Goal: Transaction & Acquisition: Purchase product/service

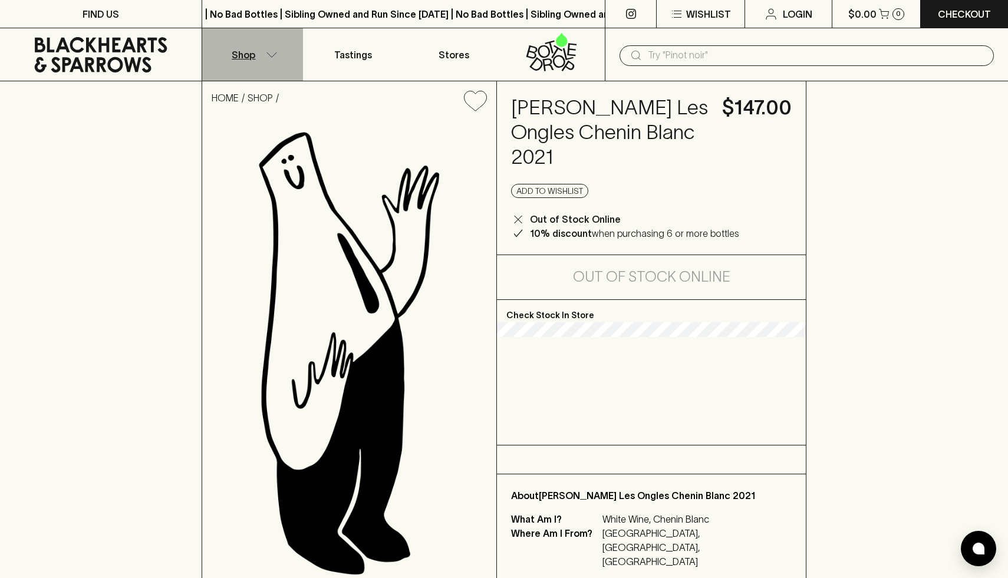
click at [270, 56] on icon "button" at bounding box center [272, 55] width 12 height 6
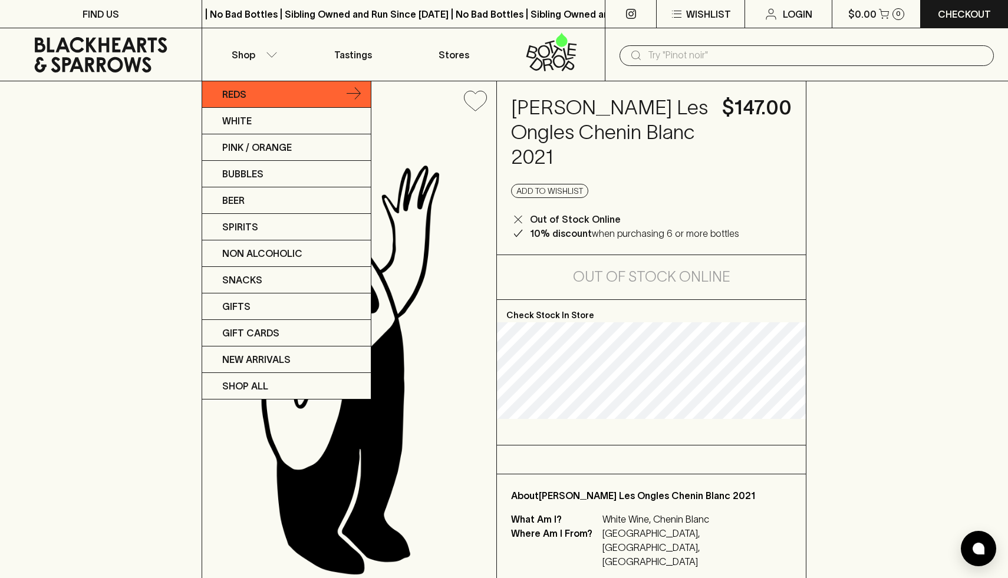
click at [241, 94] on p "Reds" at bounding box center [234, 94] width 24 height 14
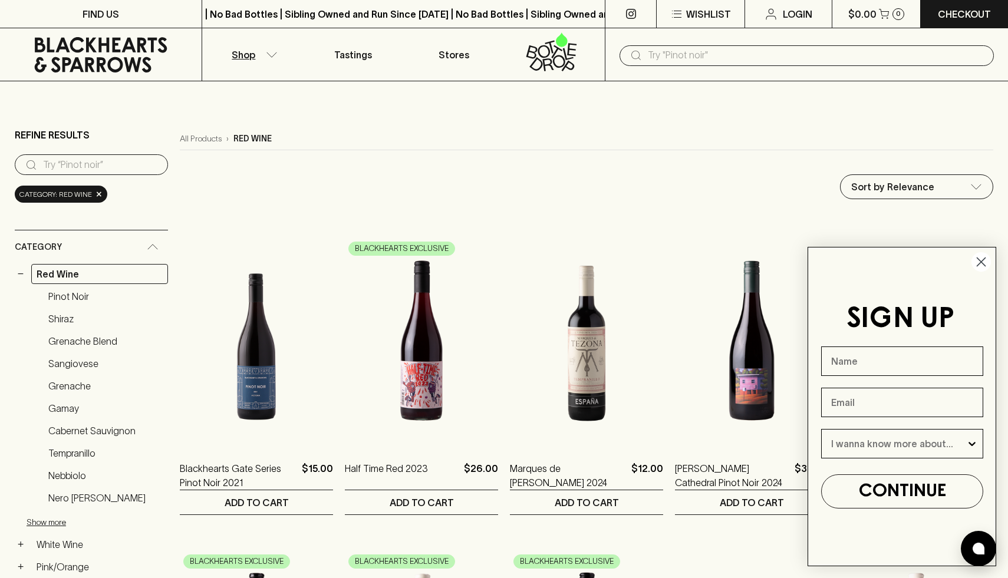
click at [981, 263] on circle "Close dialog" at bounding box center [980, 261] width 19 height 19
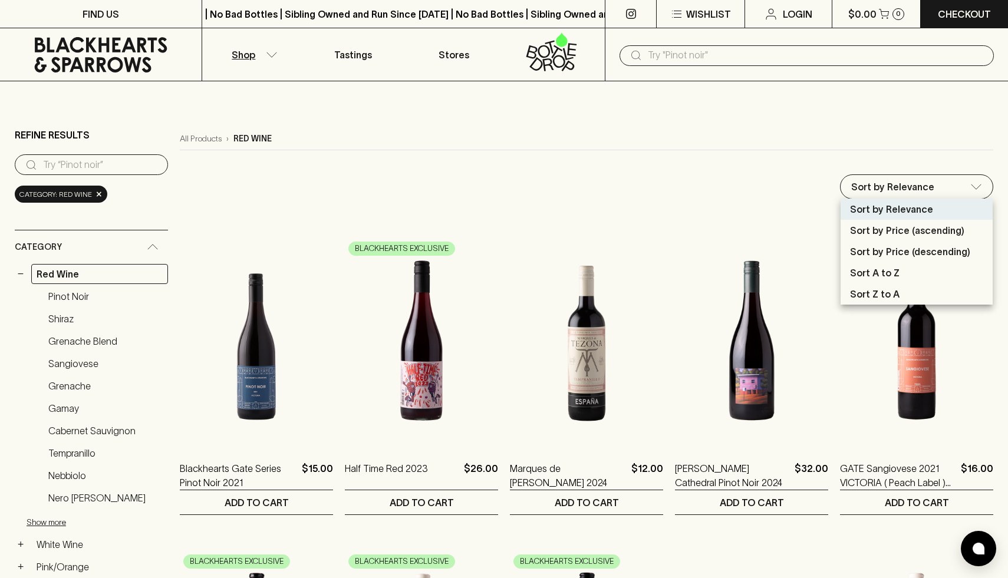
click at [895, 252] on p "Sort by Price (descending)" at bounding box center [910, 252] width 120 height 14
type input "price:desc"
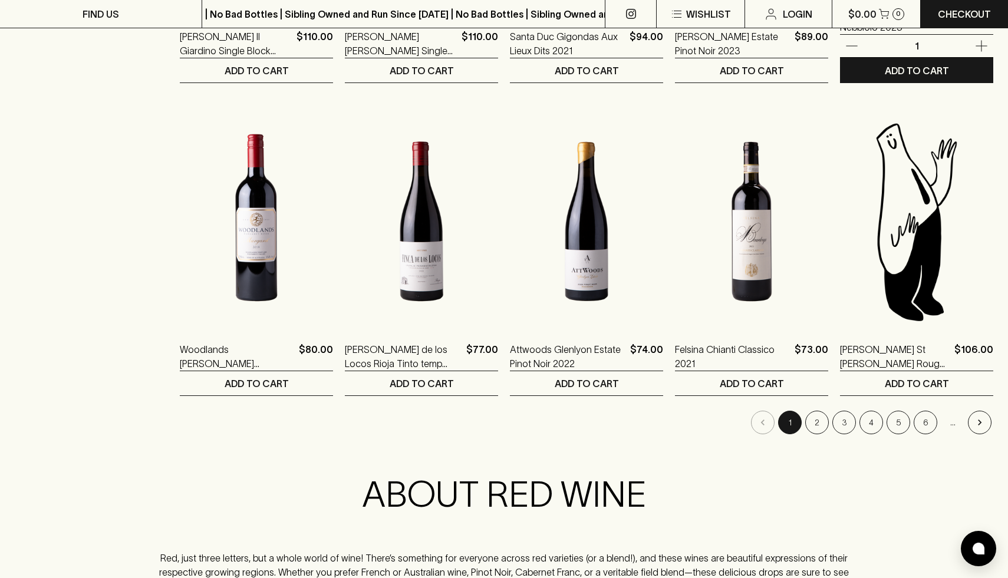
scroll to position [1058, 0]
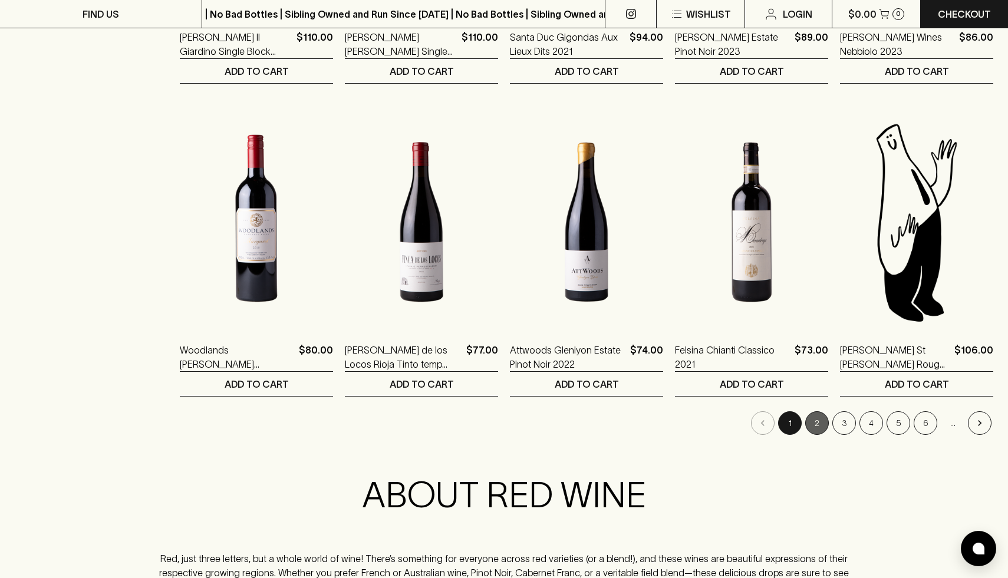
click at [814, 429] on button "2" at bounding box center [817, 423] width 24 height 24
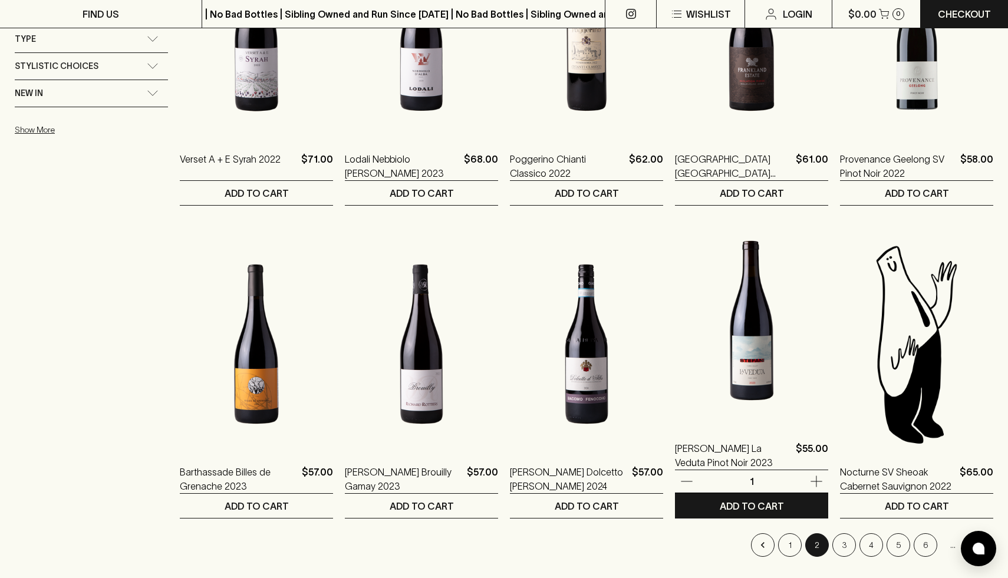
scroll to position [937, 0]
